Goal: Task Accomplishment & Management: Use online tool/utility

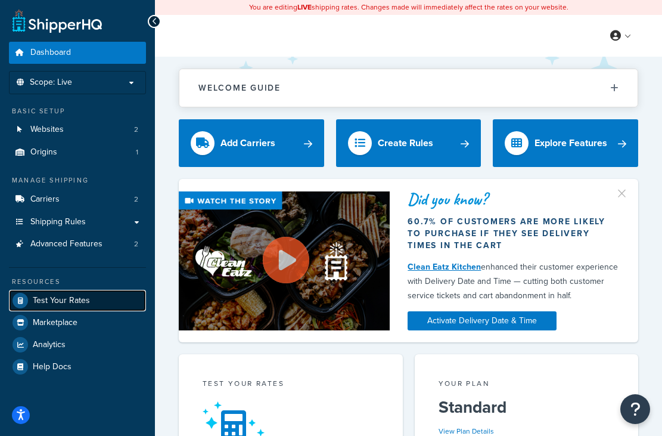
click at [71, 298] on span "Test Your Rates" at bounding box center [61, 301] width 57 height 10
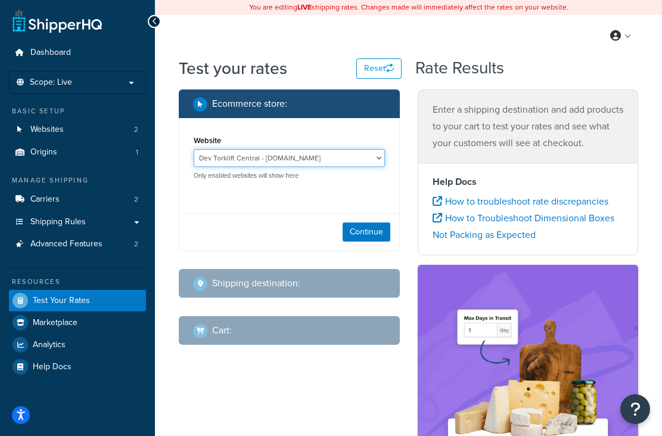
click at [269, 163] on select "Dev Torklift Central - [DOMAIN_NAME] Torklift Central - [URL][DOMAIN_NAME]" at bounding box center [289, 158] width 191 height 18
click at [194, 150] on select "Dev Torklift Central - [DOMAIN_NAME] Torklift Central - [URL][DOMAIN_NAME]" at bounding box center [289, 158] width 191 height 18
click at [268, 169] on div "Dev Torklift Central - [DOMAIN_NAME] Torklift Central - [URL][DOMAIN_NAME] Only…" at bounding box center [289, 164] width 191 height 31
click at [272, 160] on select "Dev Torklift Central - [DOMAIN_NAME] Torklift Central - [URL][DOMAIN_NAME]" at bounding box center [289, 158] width 191 height 18
select select "6d31399ce322a7c424a65f31bcc1dd1e"
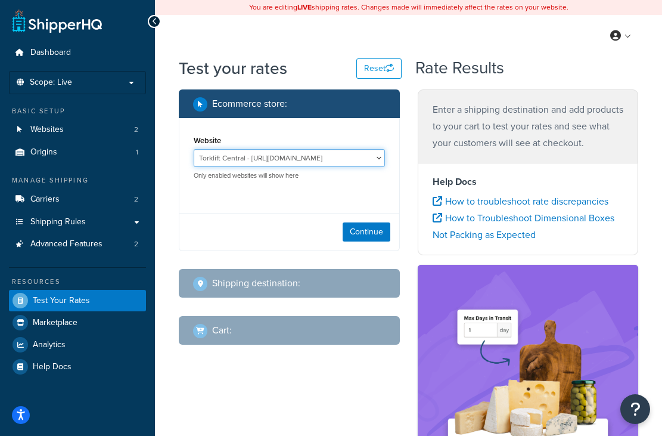
click at [194, 150] on select "Dev Torklift Central - [DOMAIN_NAME] Torklift Central - [URL][DOMAIN_NAME]" at bounding box center [289, 158] width 191 height 18
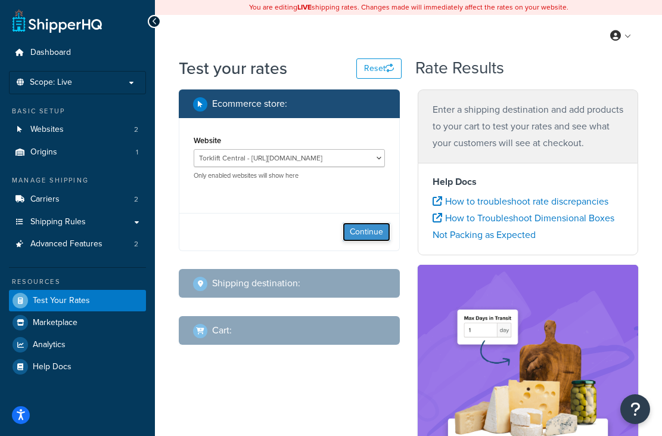
click at [371, 230] on button "Continue" at bounding box center [367, 231] width 48 height 19
select select "[GEOGRAPHIC_DATA]"
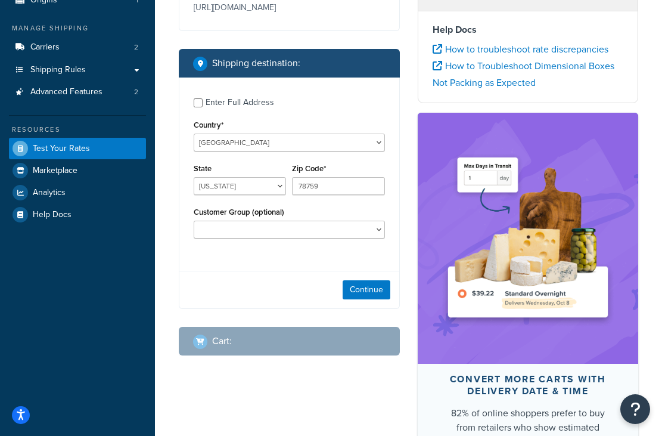
scroll to position [167, 0]
